Goal: Task Accomplishment & Management: Complete application form

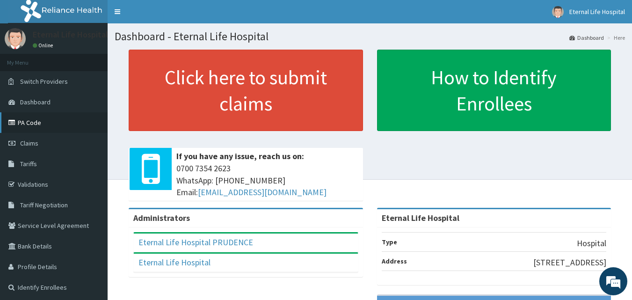
click at [55, 121] on link "PA Code" at bounding box center [54, 122] width 108 height 21
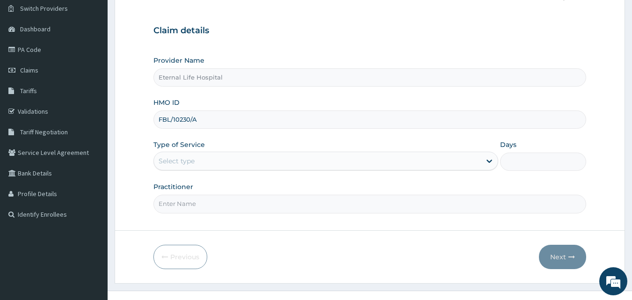
scroll to position [78, 0]
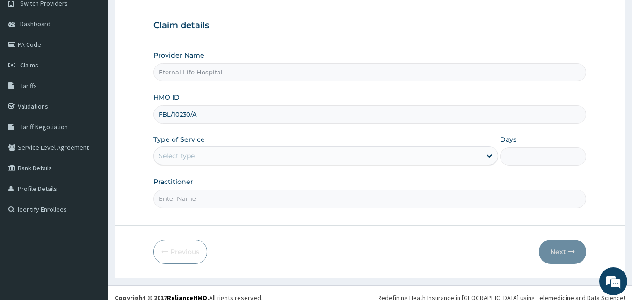
type input "FBL/10230/A"
click at [474, 151] on div "Select type" at bounding box center [317, 155] width 327 height 15
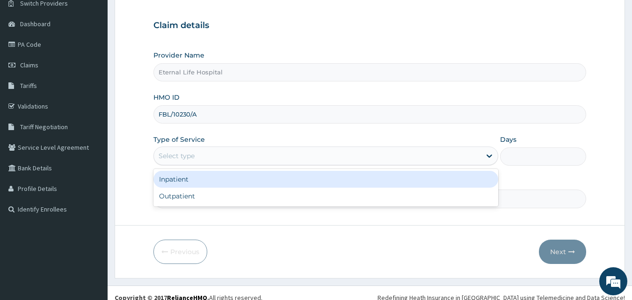
click at [374, 185] on div "Inpatient" at bounding box center [325, 179] width 345 height 17
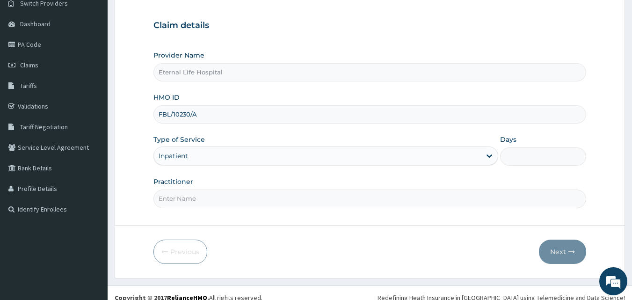
click at [361, 208] on div "Step 1 of 2 Claim details Provider Name Eternal Life Hospital HMO ID FBL/10230/…" at bounding box center [369, 98] width 433 height 225
click at [360, 205] on input "Practitioner" at bounding box center [369, 198] width 433 height 18
type input "DR UZOMA"
click at [537, 154] on input "Days" at bounding box center [543, 156] width 86 height 18
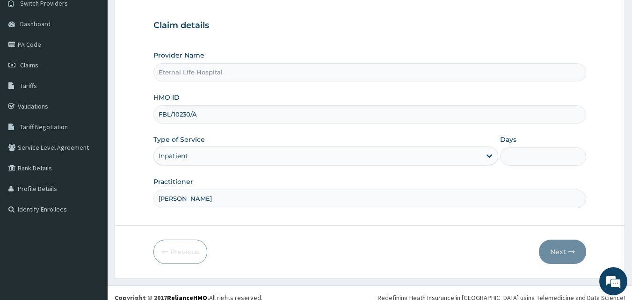
type input "3"
click at [565, 251] on button "Next" at bounding box center [562, 251] width 47 height 24
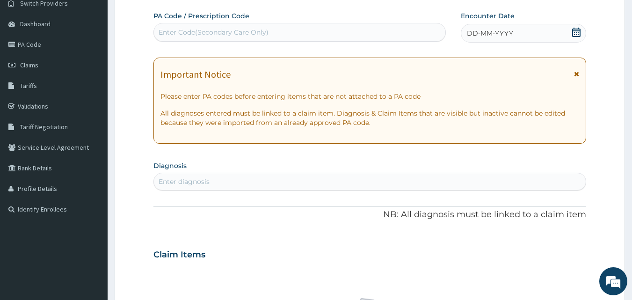
click at [387, 31] on div "Enter Code(Secondary Care Only)" at bounding box center [300, 32] width 292 height 15
paste input "PA/98FD22"
type input "PA/98FD22"
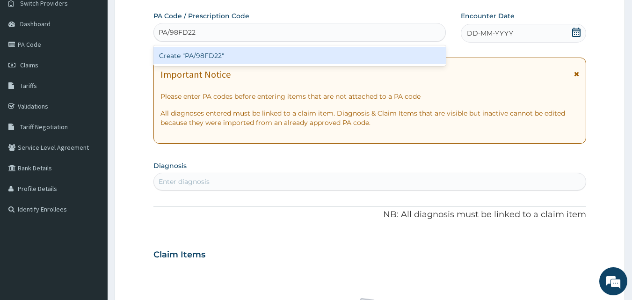
click at [256, 52] on div "Create "PA/98FD22"" at bounding box center [299, 55] width 293 height 17
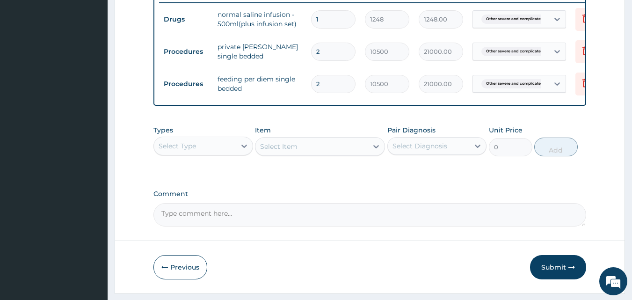
scroll to position [371, 0]
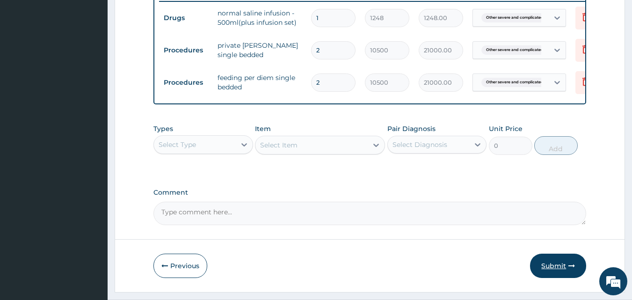
click at [549, 276] on button "Submit" at bounding box center [558, 265] width 56 height 24
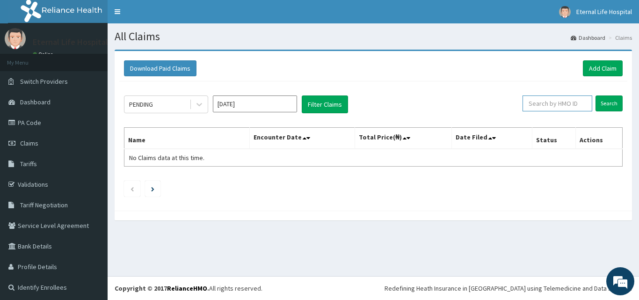
click at [547, 103] on input "text" at bounding box center [557, 103] width 70 height 16
paste input "FBL/10230/A"
type input "FBL/10230/A"
click at [604, 105] on input "Search" at bounding box center [608, 103] width 27 height 16
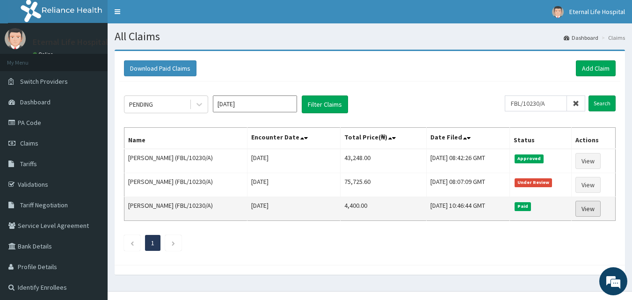
click at [586, 204] on link "View" at bounding box center [587, 209] width 25 height 16
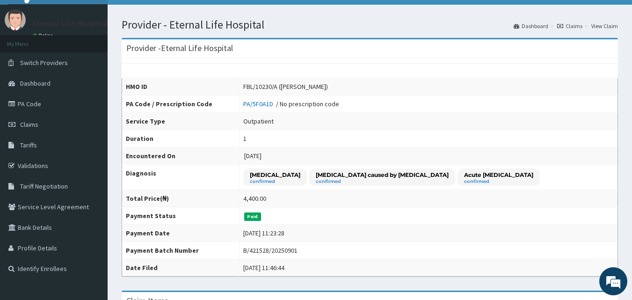
scroll to position [2, 0]
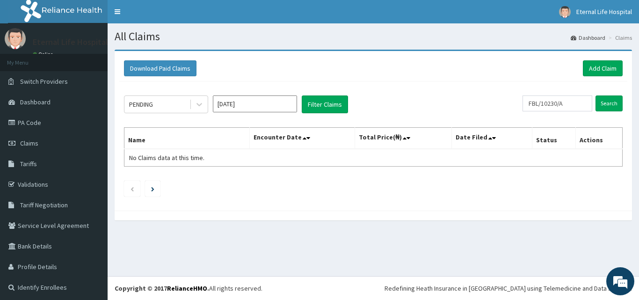
click at [424, 243] on div "All Claims Dashboard Claims Download Paid Claims Add Claim × Note you can only …" at bounding box center [373, 149] width 531 height 252
